Goal: Task Accomplishment & Management: Complete application form

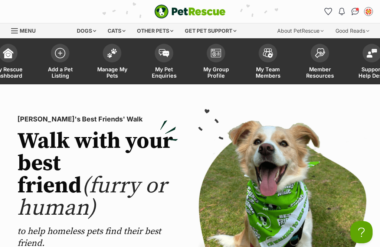
click at [111, 55] on img at bounding box center [112, 53] width 10 height 10
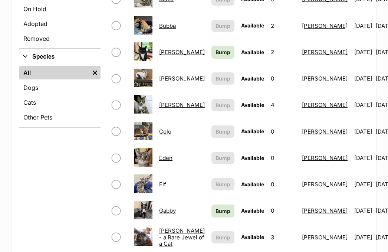
scroll to position [244, 0]
click at [216, 48] on span "Bump" at bounding box center [223, 52] width 15 height 8
click at [216, 207] on span "Bump" at bounding box center [223, 211] width 15 height 8
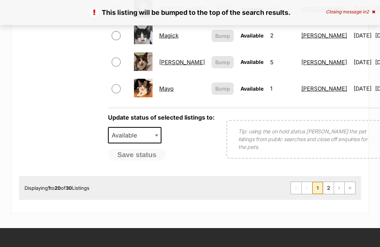
scroll to position [644, 0]
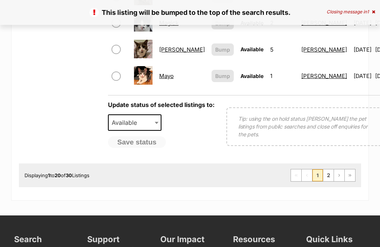
click at [331, 171] on link "2" at bounding box center [328, 175] width 10 height 12
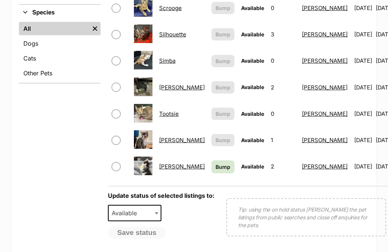
scroll to position [293, 0]
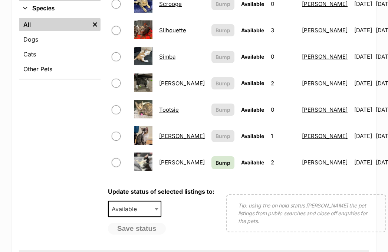
click at [216, 159] on span "Bump" at bounding box center [223, 163] width 15 height 8
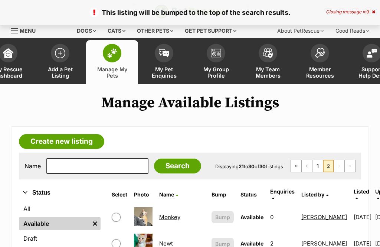
click at [58, 57] on span at bounding box center [60, 53] width 19 height 19
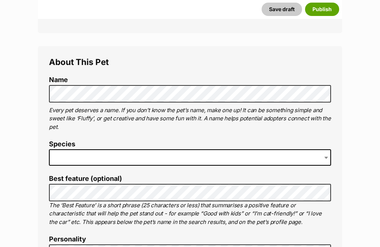
scroll to position [274, 0]
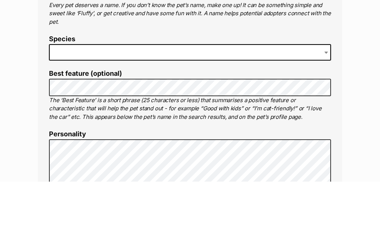
click at [76, 110] on span at bounding box center [190, 118] width 282 height 16
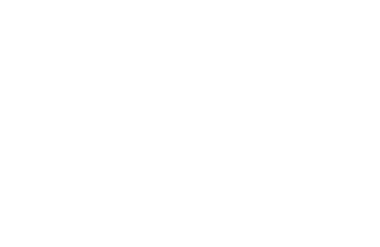
scroll to position [740, 0]
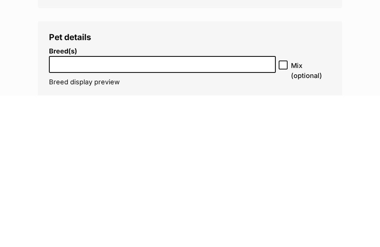
click at [80, 210] on input "search" at bounding box center [163, 214] width 222 height 8
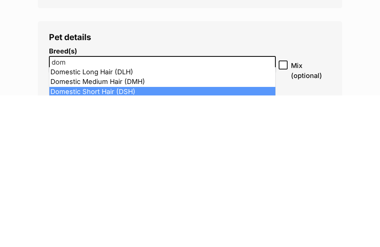
type input "dom"
select select "252102"
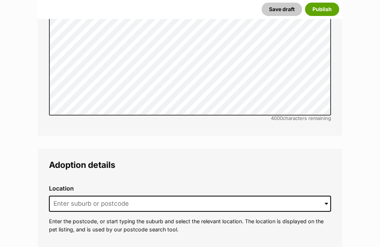
scroll to position [1672, 0]
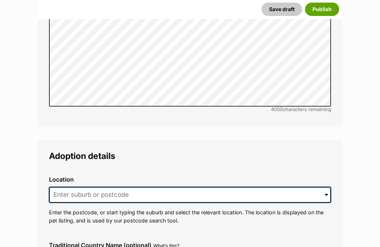
click at [69, 187] on input at bounding box center [190, 195] width 282 height 16
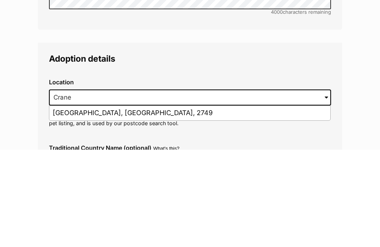
click at [69, 203] on li "Cranebrook, New South Wales, 2749" at bounding box center [189, 210] width 281 height 14
type input "Cranebrook, New South Wales, 2749"
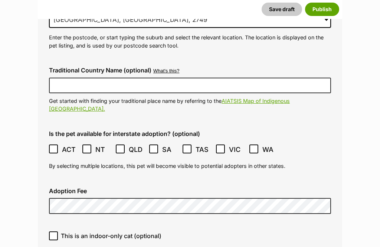
scroll to position [1864, 0]
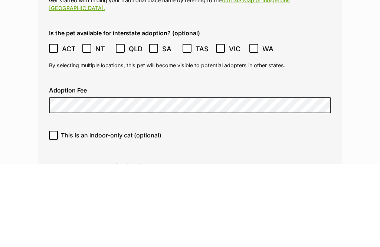
click at [57, 214] on input "This is an indoor-only cat (optional)" at bounding box center [53, 218] width 9 height 9
checkbox input "true"
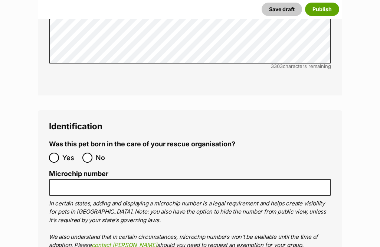
click at [92, 153] on input "No" at bounding box center [87, 158] width 10 height 10
radio input "true"
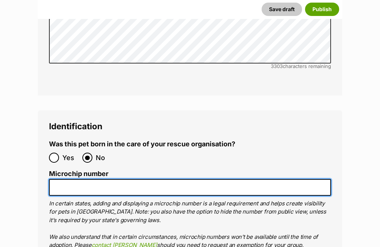
click at [73, 179] on input "Microchip number" at bounding box center [190, 187] width 282 height 17
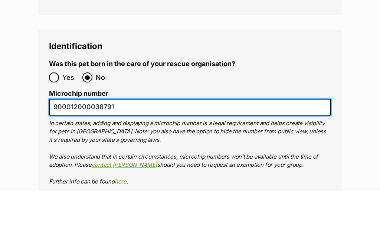
scroll to position [2456, 0]
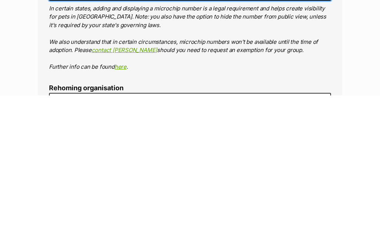
type input "900012000038791"
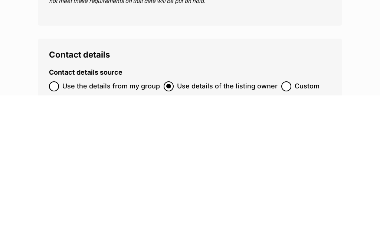
type input "R251000014"
click at [51, 233] on input "Use the details from my group" at bounding box center [54, 238] width 10 height 10
radio input "true"
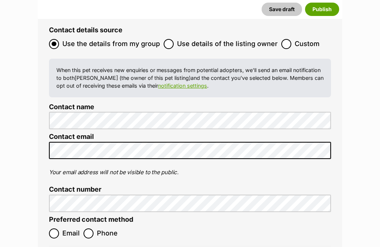
scroll to position [2865, 0]
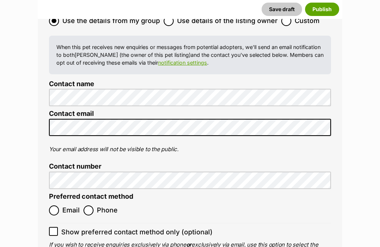
click at [53, 205] on input "Email" at bounding box center [54, 210] width 10 height 10
radio input "true"
click at [53, 227] on input "Show preferred contact method only (optional)" at bounding box center [53, 231] width 9 height 9
checkbox input "true"
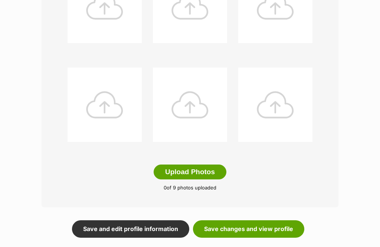
scroll to position [355, 0]
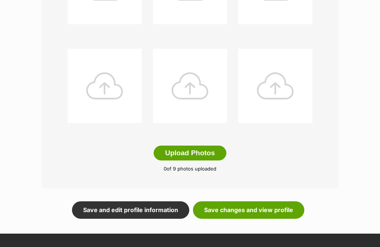
click at [179, 153] on button "Upload Photos" at bounding box center [190, 153] width 73 height 15
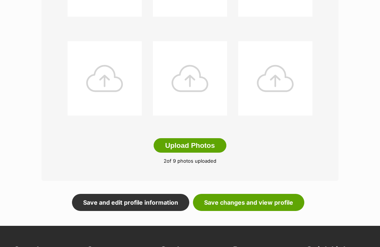
scroll to position [377, 0]
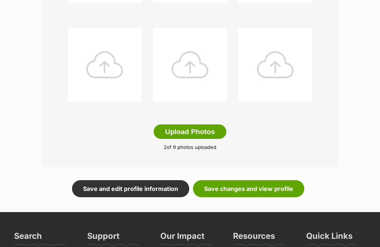
click at [289, 189] on link "Save changes and view profile" at bounding box center [248, 188] width 111 height 17
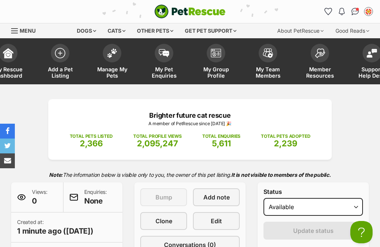
click at [63, 55] on img at bounding box center [60, 53] width 10 height 10
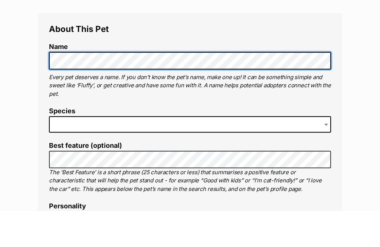
scroll to position [268, 0]
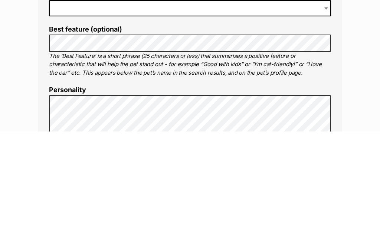
click at [81, 116] on span at bounding box center [190, 124] width 282 height 16
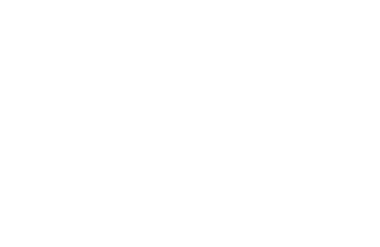
scroll to position [743, 0]
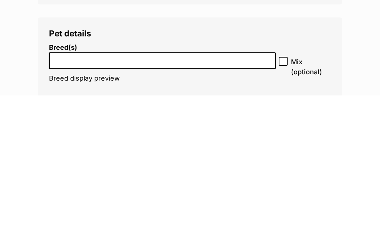
click at [76, 206] on input "search" at bounding box center [163, 210] width 222 height 8
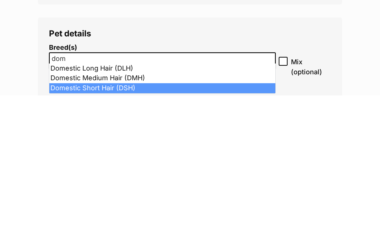
type input "dom"
select select "252102"
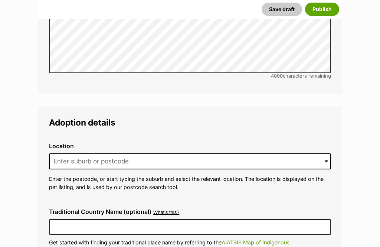
scroll to position [1719, 0]
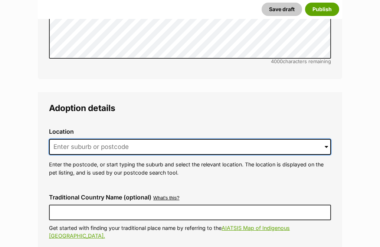
click at [79, 139] on input at bounding box center [190, 147] width 282 height 16
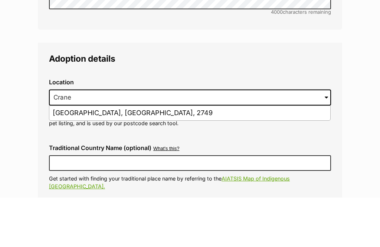
click at [57, 156] on li "[GEOGRAPHIC_DATA], [GEOGRAPHIC_DATA], 2749" at bounding box center [189, 163] width 281 height 14
type input "[GEOGRAPHIC_DATA], [GEOGRAPHIC_DATA], 2749"
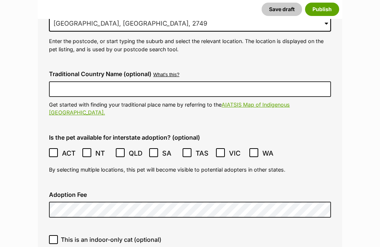
scroll to position [1858, 0]
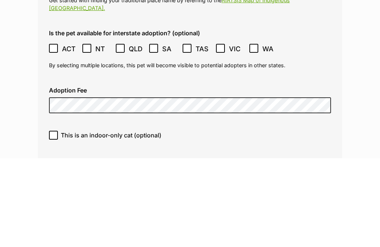
click at [52, 220] on input "This is an indoor-only cat (optional)" at bounding box center [53, 224] width 9 height 9
checkbox input "true"
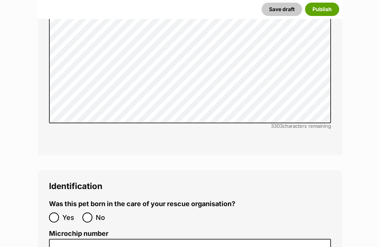
scroll to position [2407, 0]
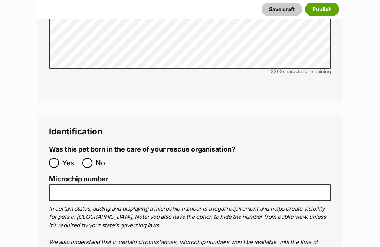
click at [88, 158] on input "No" at bounding box center [87, 163] width 10 height 10
radio input "true"
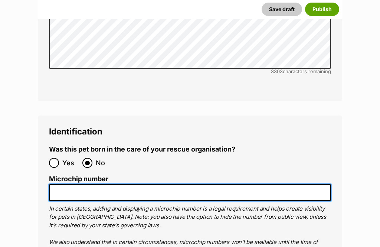
click at [71, 184] on input "Microchip number" at bounding box center [190, 192] width 282 height 17
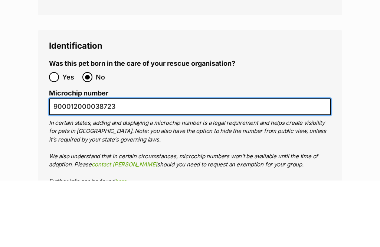
scroll to position [2436, 0]
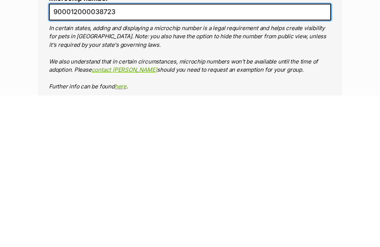
type input "900012000038723"
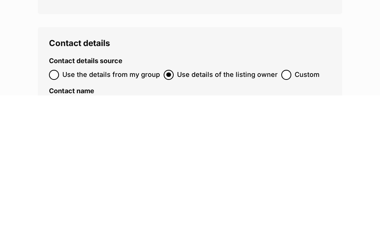
type input "R251000014"
click at [57, 221] on input "Use the details from my group" at bounding box center [54, 226] width 10 height 10
radio input "true"
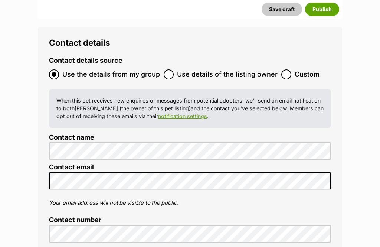
radio input "true"
checkbox input "true"
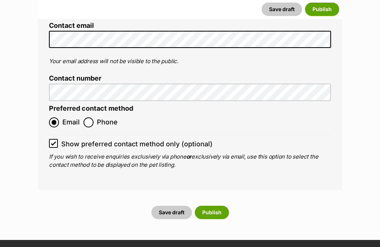
scroll to position [3005, 0]
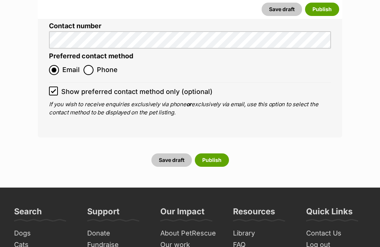
click at [210, 154] on button "Publish" at bounding box center [212, 160] width 34 height 13
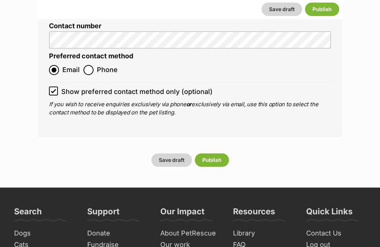
scroll to position [3005, 0]
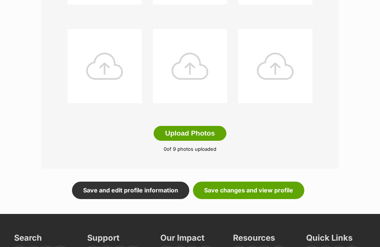
scroll to position [375, 0]
click at [176, 136] on button "Upload Photos" at bounding box center [190, 133] width 73 height 15
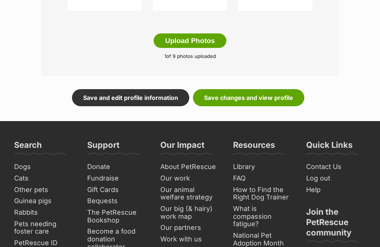
scroll to position [470, 0]
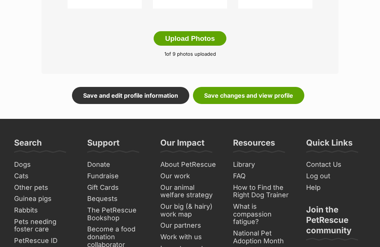
click at [289, 95] on link "Save changes and view profile" at bounding box center [248, 95] width 111 height 17
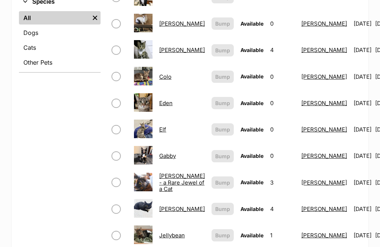
click at [163, 100] on link "Eden" at bounding box center [165, 103] width 13 height 7
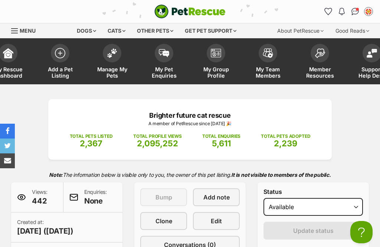
click at [58, 56] on img at bounding box center [60, 53] width 10 height 10
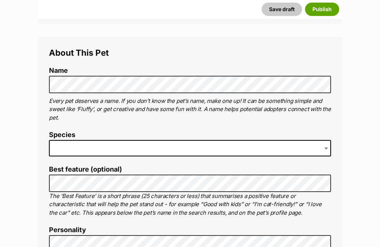
scroll to position [244, 0]
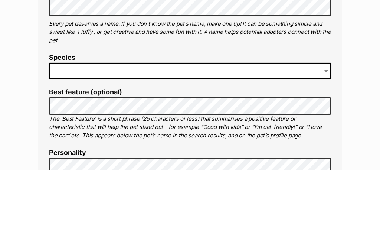
click at [68, 140] on span at bounding box center [190, 148] width 282 height 16
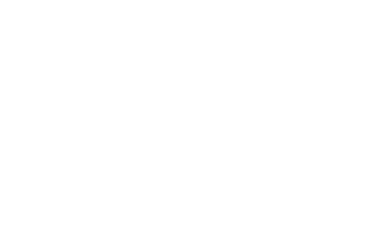
scroll to position [743, 0]
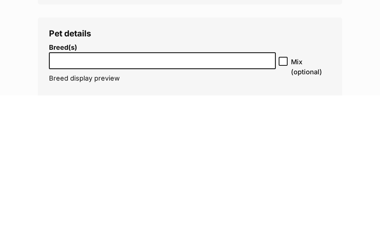
click at [73, 206] on input "search" at bounding box center [163, 210] width 222 height 8
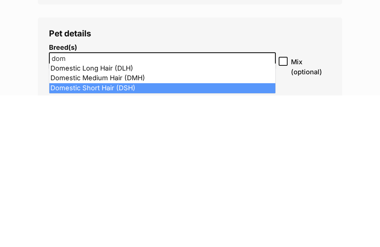
type input "dom"
select select "252102"
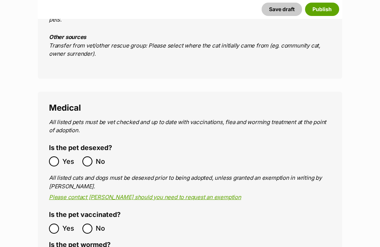
scroll to position [1298, 0]
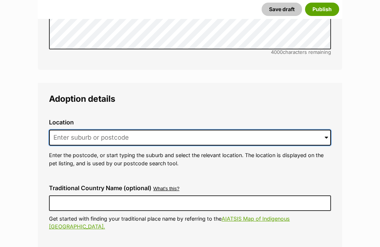
click at [71, 130] on input at bounding box center [190, 138] width 282 height 16
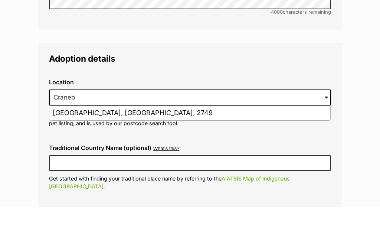
click at [53, 146] on li "Cranebrook, New South Wales, 2749" at bounding box center [189, 153] width 281 height 14
type input "Cranebrook, New South Wales, 2749"
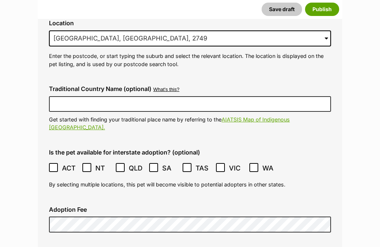
scroll to position [1837, 0]
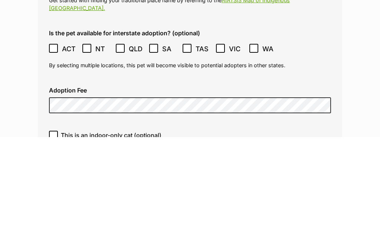
click at [53, 241] on input "This is an indoor-only cat (optional)" at bounding box center [53, 245] width 9 height 9
checkbox input "true"
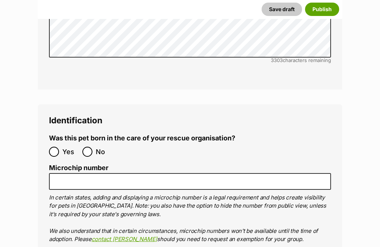
scroll to position [2426, 0]
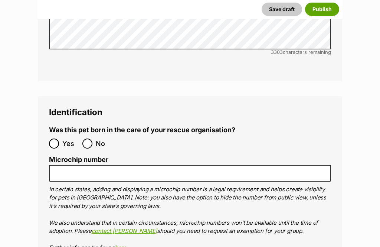
click at [89, 139] on input "No" at bounding box center [87, 144] width 10 height 10
radio input "true"
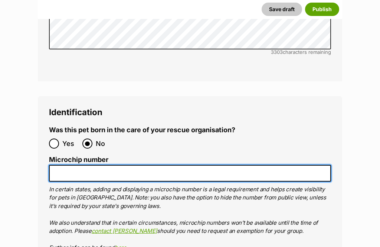
click at [70, 165] on input "Microchip number" at bounding box center [190, 173] width 282 height 17
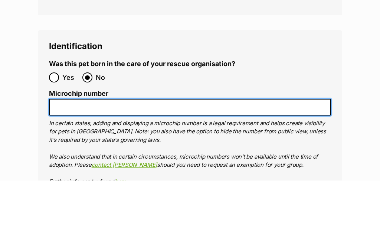
type input "O"
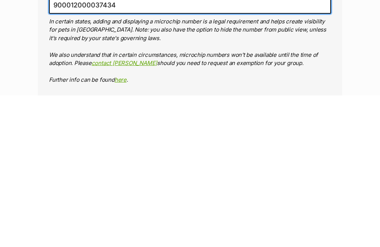
type input "900012000037434"
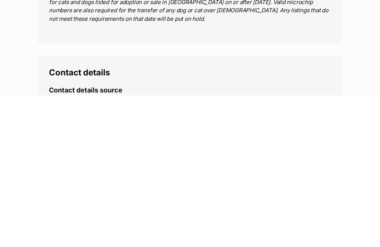
type input "R251000014"
radio input "true"
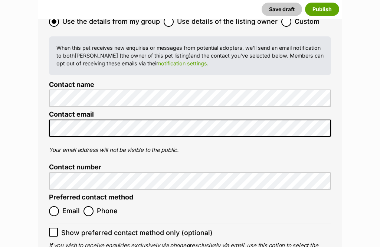
scroll to position [2866, 0]
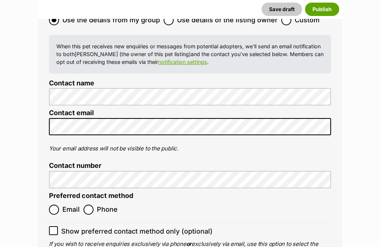
click at [56, 205] on input "Email" at bounding box center [54, 210] width 10 height 10
radio input "true"
click at [50, 226] on input "Show preferred contact method only (optional)" at bounding box center [53, 230] width 9 height 9
checkbox input "true"
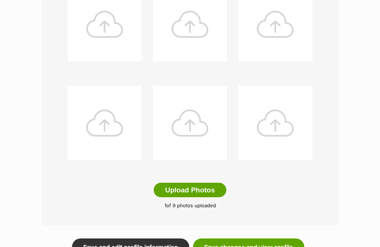
scroll to position [341, 0]
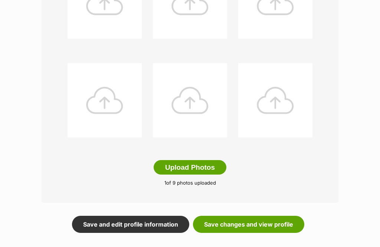
click at [290, 224] on link "Save changes and view profile" at bounding box center [248, 224] width 111 height 17
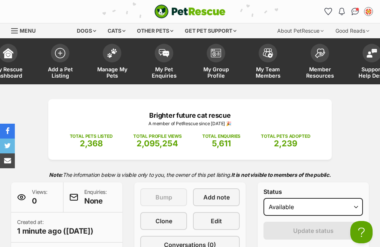
click at [108, 52] on img at bounding box center [112, 53] width 10 height 10
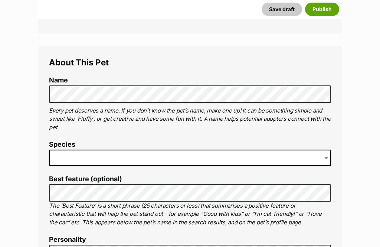
scroll to position [235, 0]
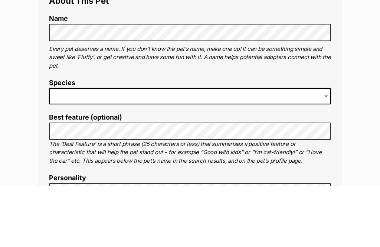
click at [74, 149] on span at bounding box center [190, 157] width 282 height 16
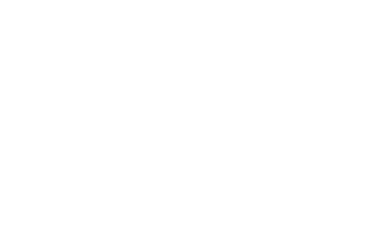
scroll to position [768, 0]
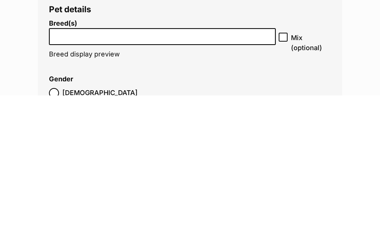
click at [73, 182] on input "search" at bounding box center [163, 186] width 222 height 8
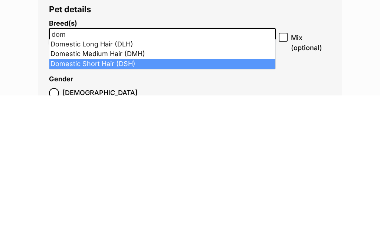
type input "dom"
select select "252102"
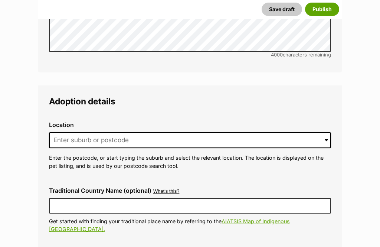
scroll to position [1736, 0]
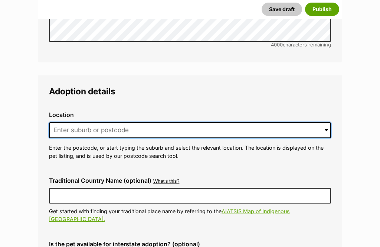
click at [80, 122] on input at bounding box center [190, 130] width 282 height 16
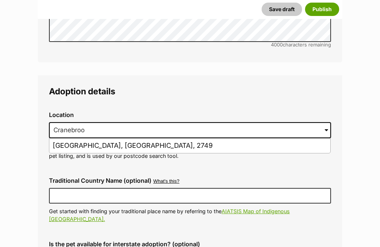
click at [58, 139] on li "Cranebrook, New South Wales, 2749" at bounding box center [189, 146] width 281 height 14
type input "Cranebrook, New South Wales, 2749"
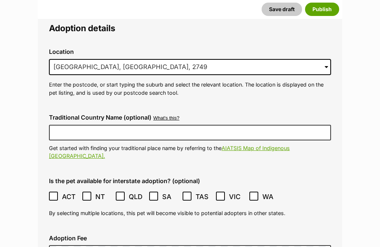
scroll to position [1811, 0]
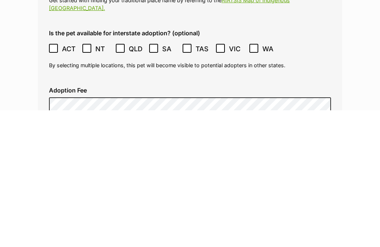
checkbox input "true"
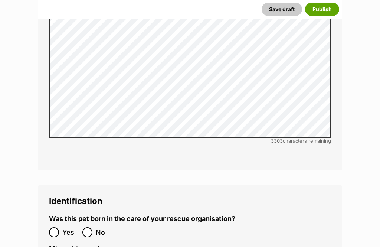
scroll to position [2375, 0]
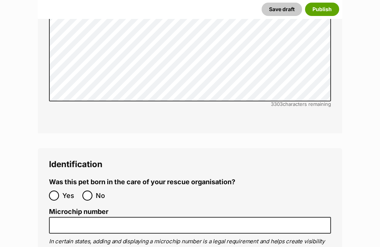
click at [58, 190] on input "Yes" at bounding box center [54, 195] width 10 height 10
radio input "true"
click at [91, 190] on input "No" at bounding box center [87, 195] width 10 height 10
radio input "true"
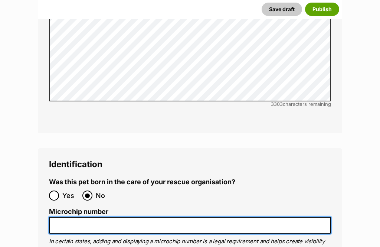
click at [70, 217] on input "Microchip number" at bounding box center [190, 225] width 282 height 17
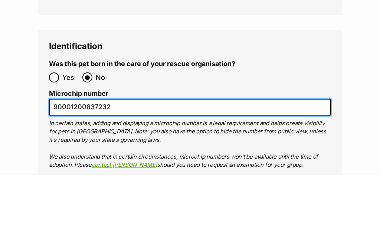
scroll to position [2433, 0]
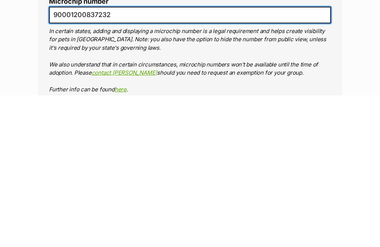
type input "90001200837232"
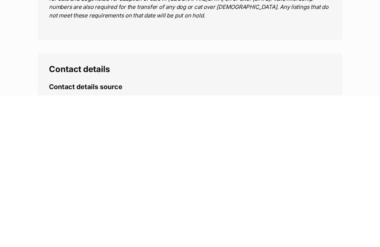
type input "R251000014"
radio input "true"
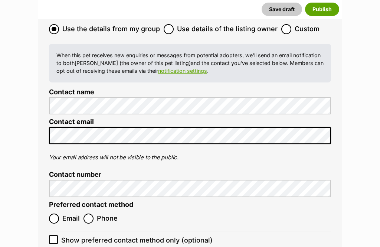
click at [53, 214] on input "Email" at bounding box center [54, 219] width 10 height 10
radio input "true"
click at [50, 235] on input "Show preferred contact method only (optional)" at bounding box center [53, 239] width 9 height 9
checkbox input "true"
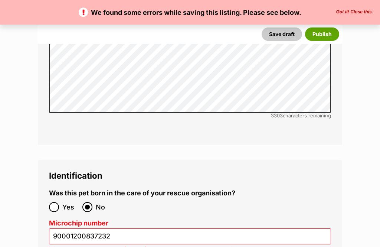
scroll to position [2392, 0]
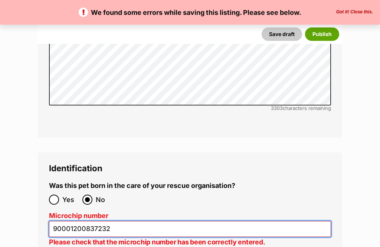
click at [123, 221] on input "90001200837232" at bounding box center [190, 229] width 282 height 16
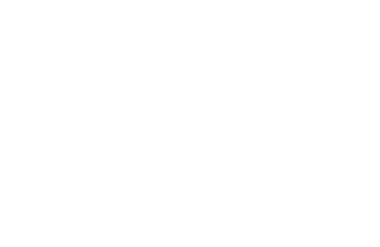
scroll to position [3080, 0]
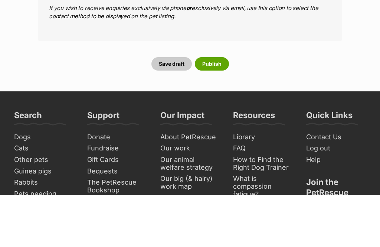
type input "900012008372321"
click at [224, 110] on button "Publish" at bounding box center [212, 116] width 34 height 13
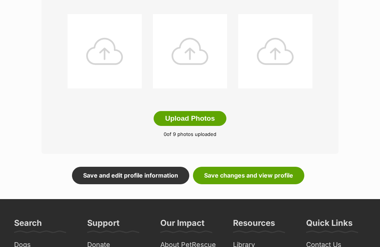
click at [179, 118] on button "Upload Photos" at bounding box center [190, 118] width 73 height 15
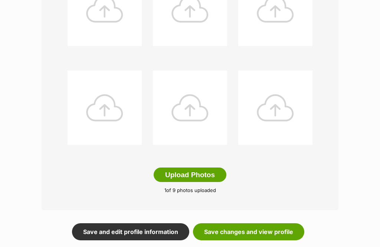
scroll to position [351, 0]
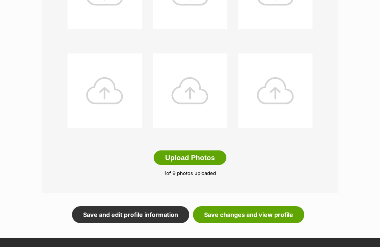
click at [280, 216] on link "Save changes and view profile" at bounding box center [248, 214] width 111 height 17
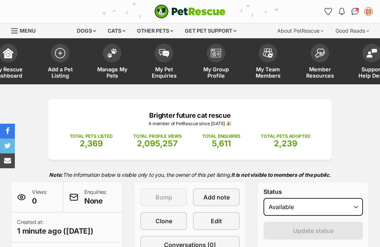
click at [60, 54] on img at bounding box center [60, 53] width 10 height 10
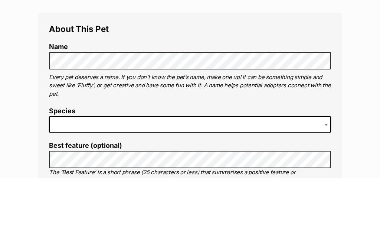
scroll to position [268, 0]
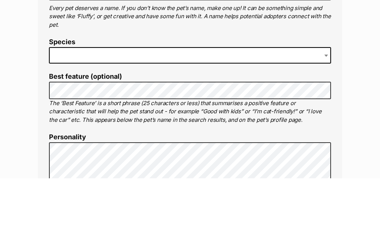
click at [80, 116] on span at bounding box center [190, 124] width 282 height 16
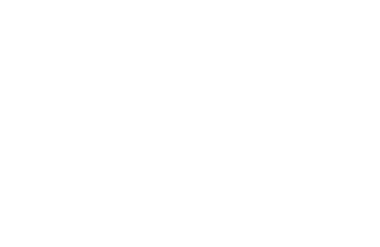
scroll to position [753, 0]
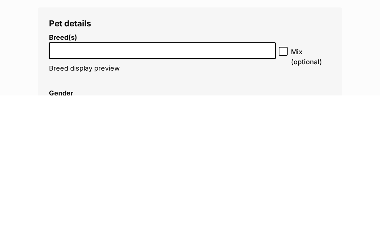
click at [70, 196] on input "search" at bounding box center [163, 200] width 222 height 8
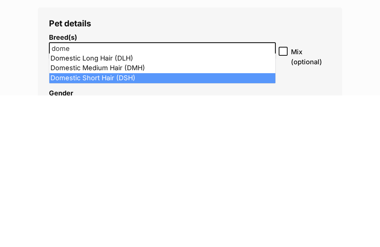
type input "dome"
select select "252102"
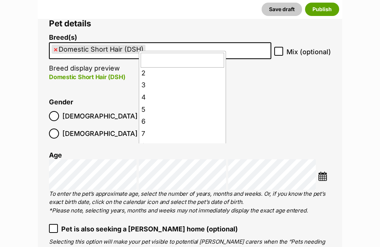
scroll to position [27, 0]
click at [137, 119] on ol "Breed(s) Domestic Short Hair (DSH) Abyssinian American Bobtail American Curl Am…" at bounding box center [190, 217] width 282 height 367
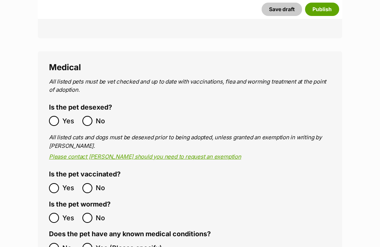
scroll to position [1331, 0]
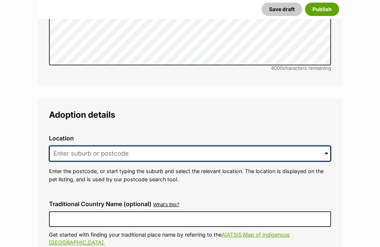
click at [80, 146] on input at bounding box center [190, 154] width 282 height 16
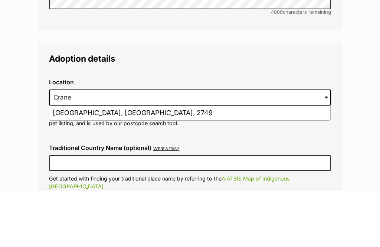
click at [60, 162] on li "[GEOGRAPHIC_DATA], [GEOGRAPHIC_DATA], 2749" at bounding box center [189, 169] width 281 height 14
type input "[GEOGRAPHIC_DATA], [GEOGRAPHIC_DATA], 2749"
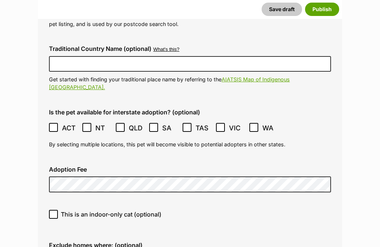
scroll to position [1878, 0]
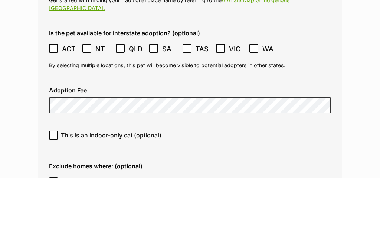
click at [54, 200] on input "This is an indoor-only cat (optional)" at bounding box center [53, 204] width 9 height 9
checkbox input "true"
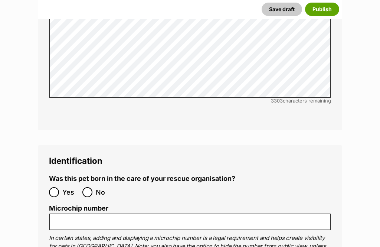
scroll to position [2394, 0]
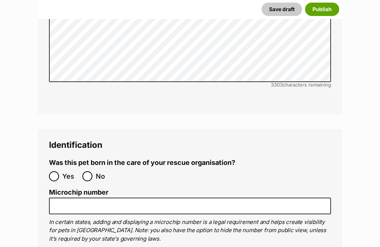
click at [89, 171] on input "No" at bounding box center [87, 176] width 10 height 10
radio input "true"
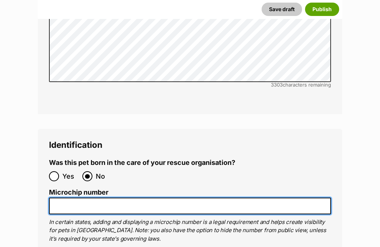
click at [68, 198] on input "Microchip number" at bounding box center [190, 206] width 282 height 17
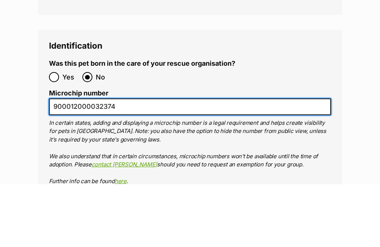
scroll to position [2444, 0]
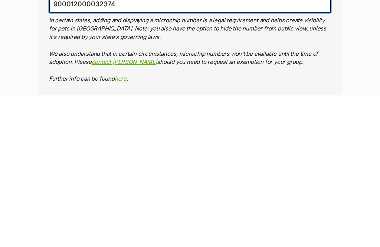
type input "900012000032374"
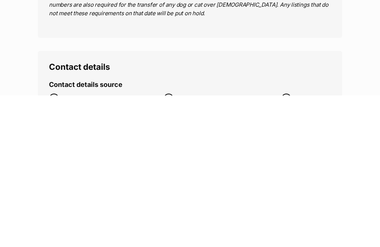
type input "R251000014"
click at [59, 245] on input "Use the details from my group" at bounding box center [54, 250] width 10 height 10
radio input "true"
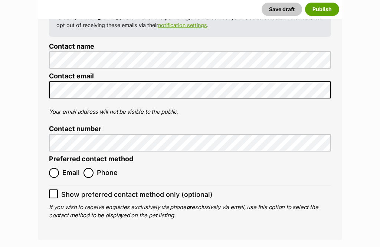
scroll to position [2905, 0]
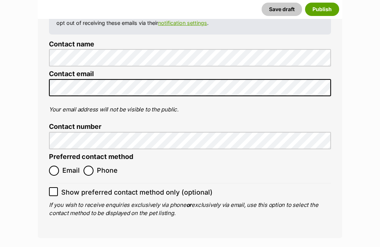
click at [58, 166] on input "Email" at bounding box center [54, 171] width 10 height 10
radio input "true"
click at [51, 187] on input "Show preferred contact method only (optional)" at bounding box center [53, 191] width 9 height 9
checkbox input "true"
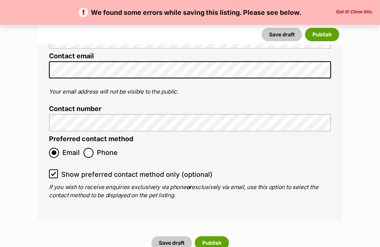
scroll to position [2959, 0]
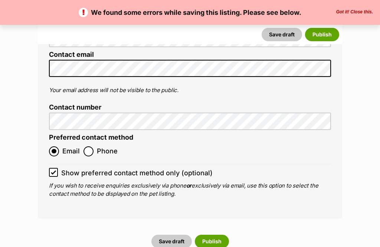
click at [218, 235] on button "Publish" at bounding box center [212, 241] width 34 height 13
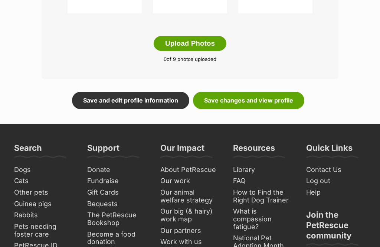
scroll to position [488, 0]
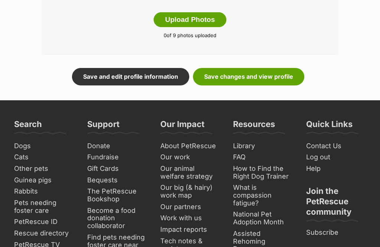
click at [183, 22] on button "Upload Photos" at bounding box center [190, 19] width 73 height 15
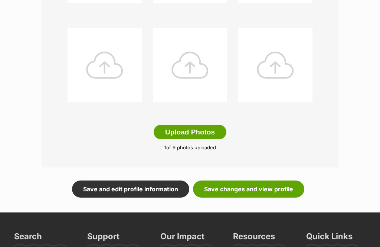
scroll to position [390, 0]
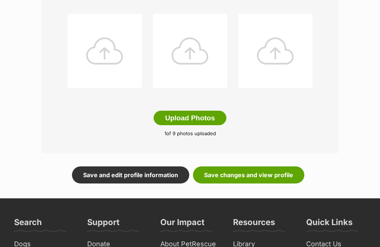
click at [287, 175] on link "Save changes and view profile" at bounding box center [248, 175] width 111 height 17
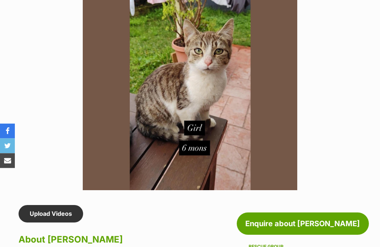
scroll to position [401, 0]
